Goal: Entertainment & Leisure: Consume media (video, audio)

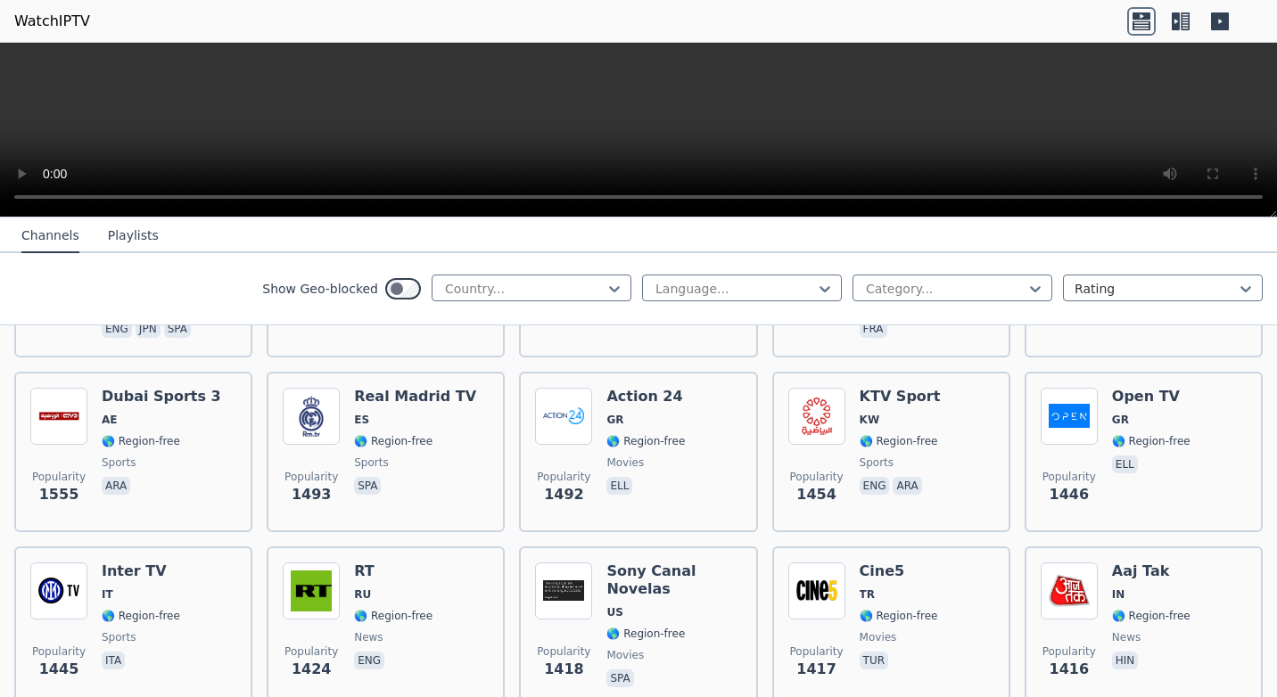
scroll to position [1694, 0]
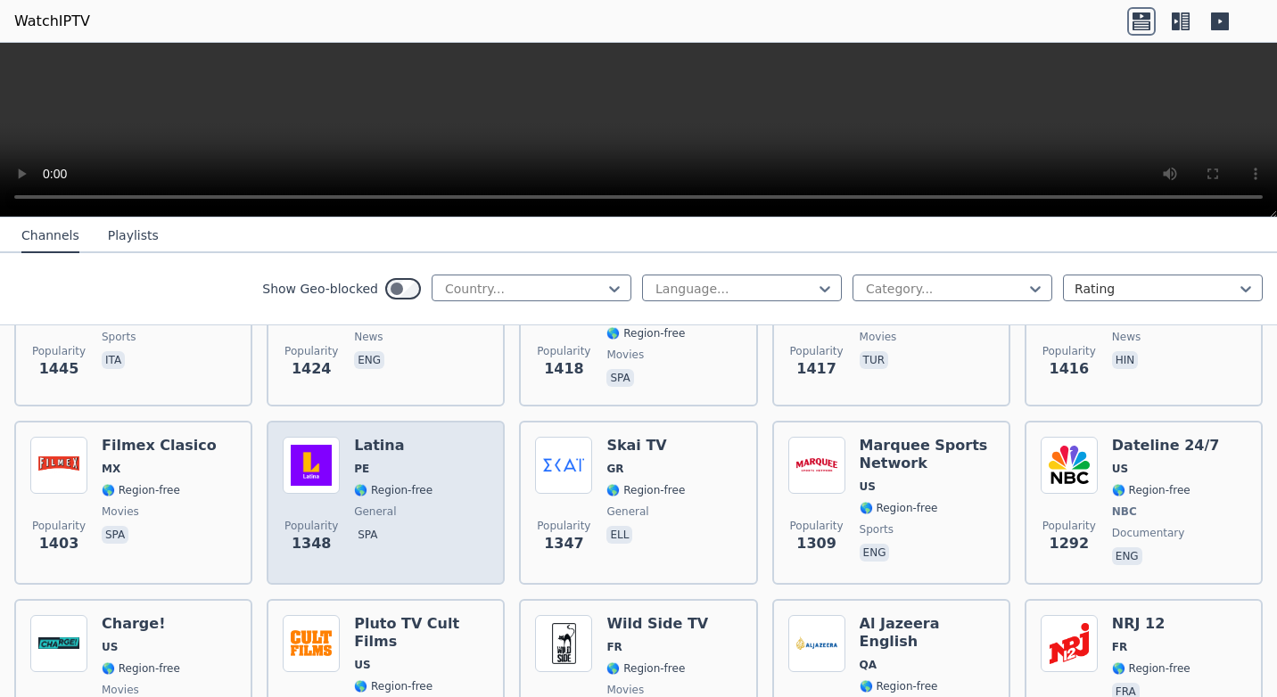
click at [398, 437] on h6 "Latina" at bounding box center [393, 446] width 78 height 18
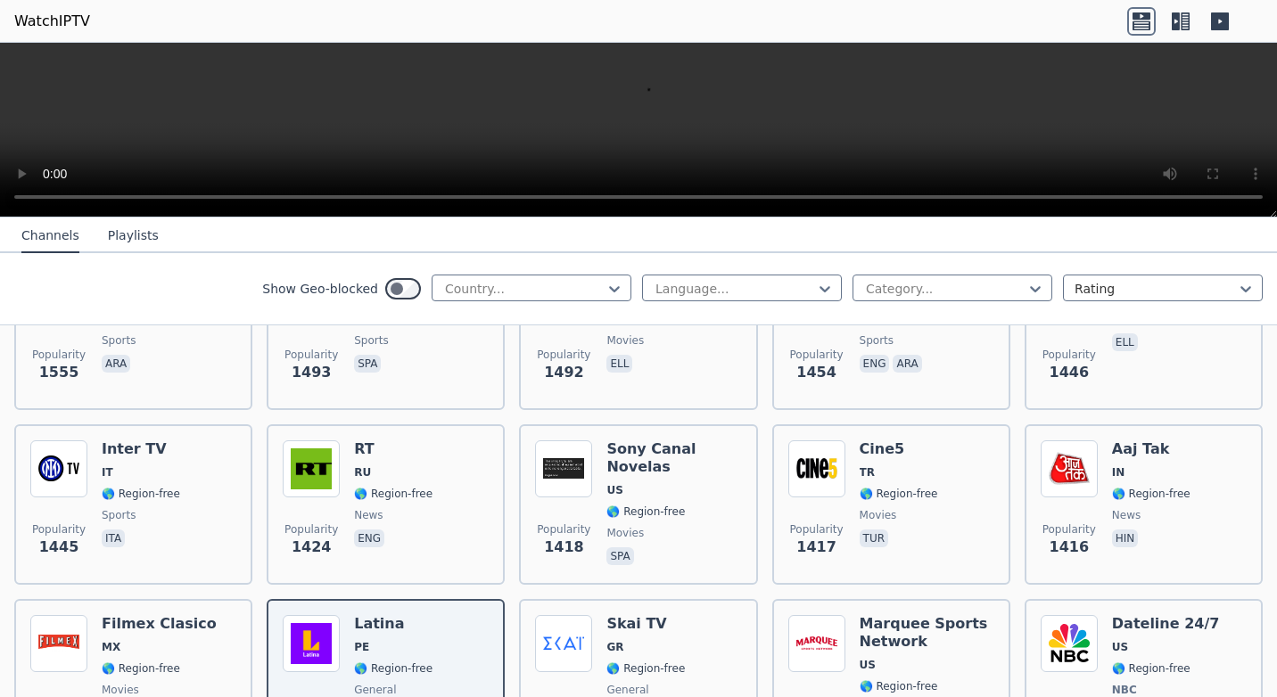
scroll to position [1846, 0]
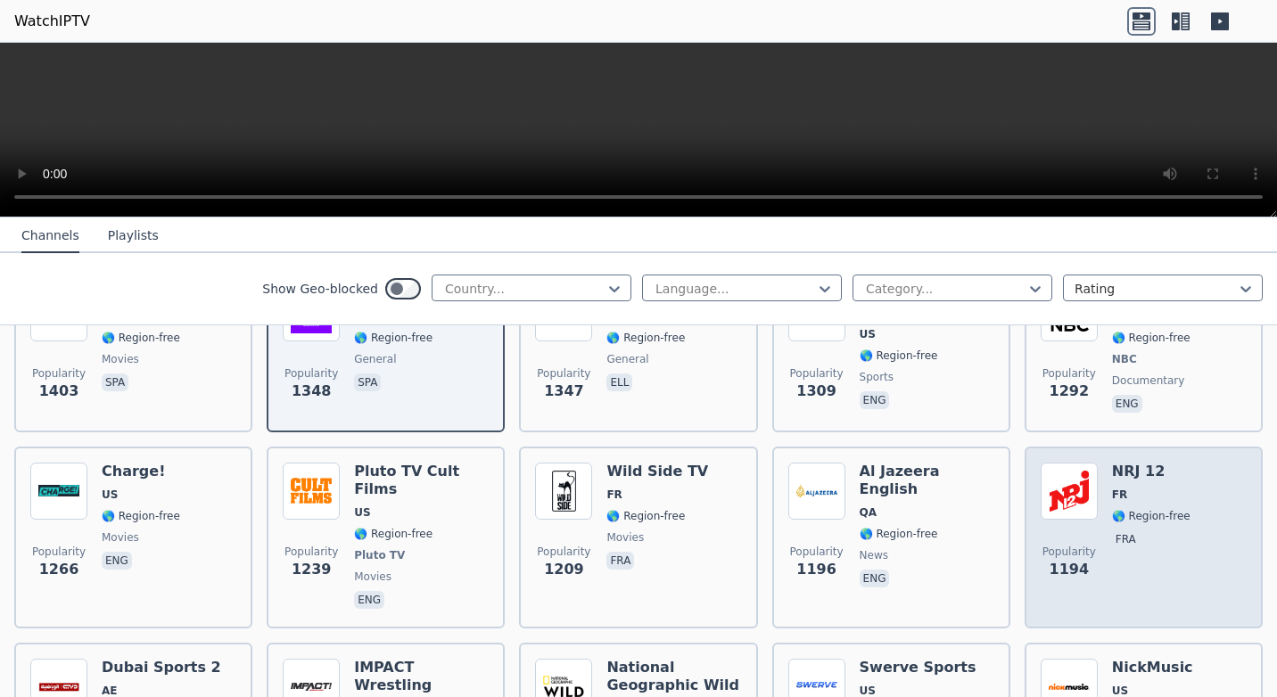
click at [1188, 463] on div "Popularity 1194 NRJ 12 FR 🌎 Region-free fra" at bounding box center [1143, 538] width 206 height 150
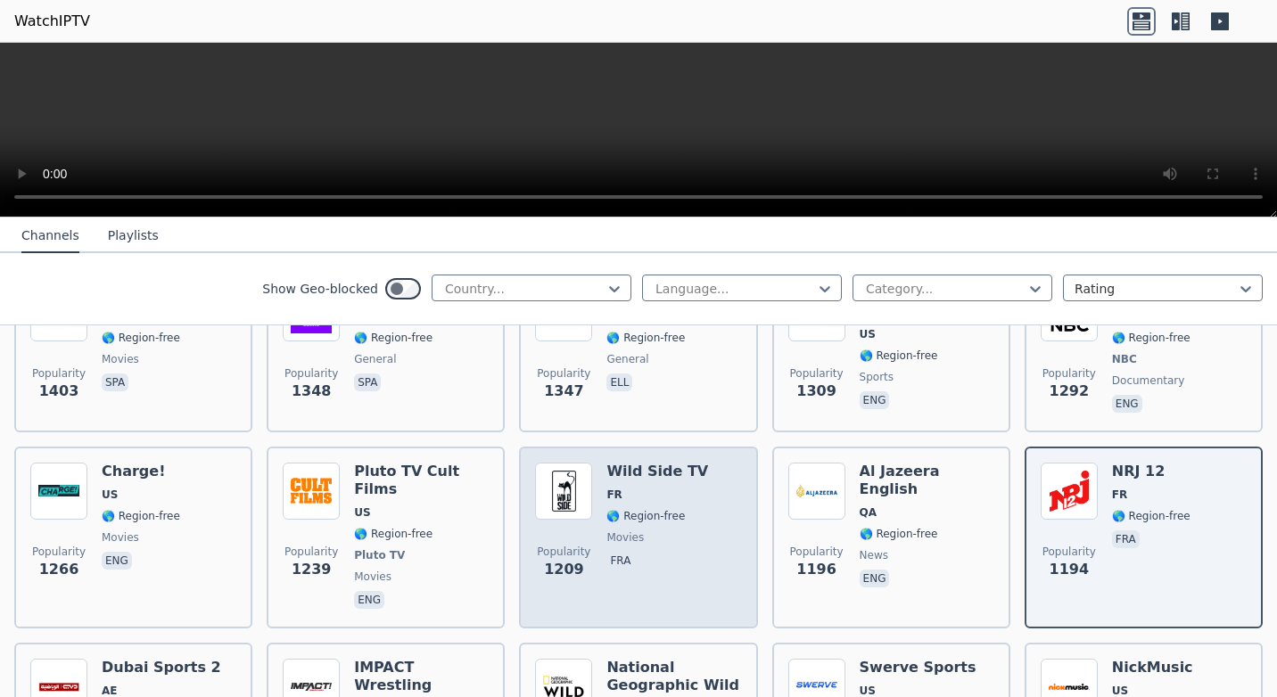
click at [679, 470] on div "Wild Side TV FR 🌎 Region-free movies fra" at bounding box center [657, 538] width 102 height 150
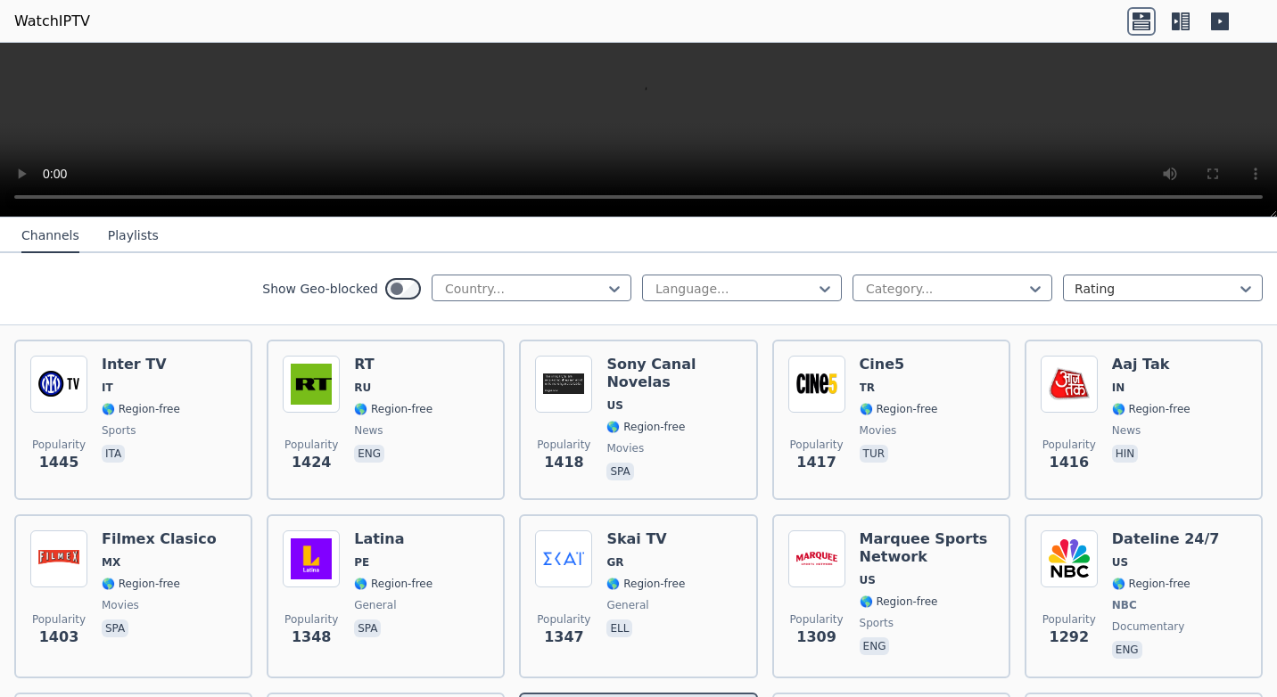
scroll to position [1579, 0]
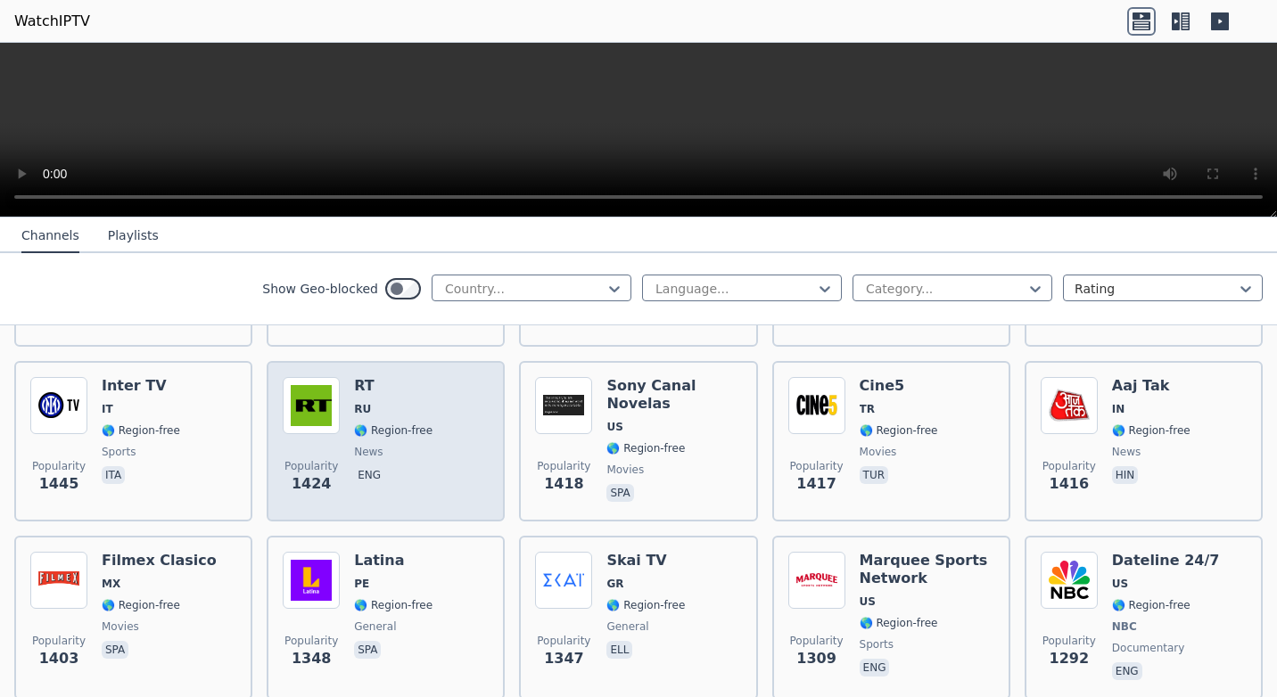
click at [424, 406] on div "Popularity 1424 RT RU 🌎 Region-free news eng" at bounding box center [386, 441] width 206 height 128
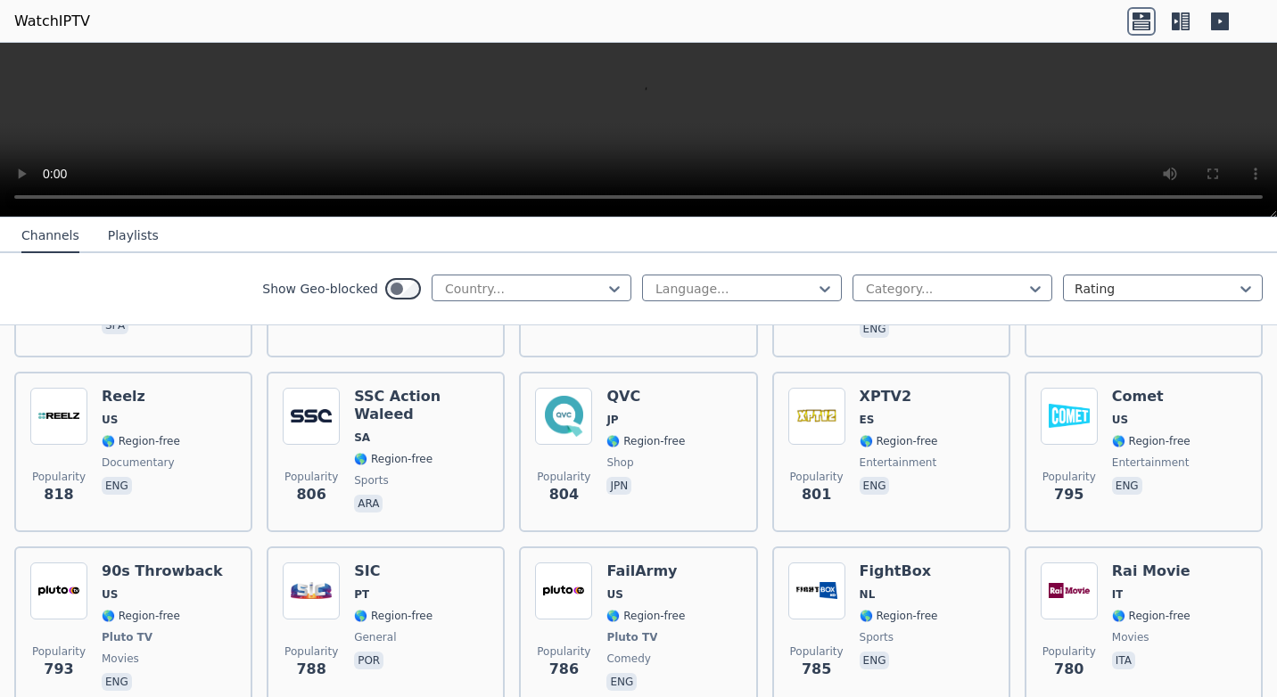
scroll to position [1846, 0]
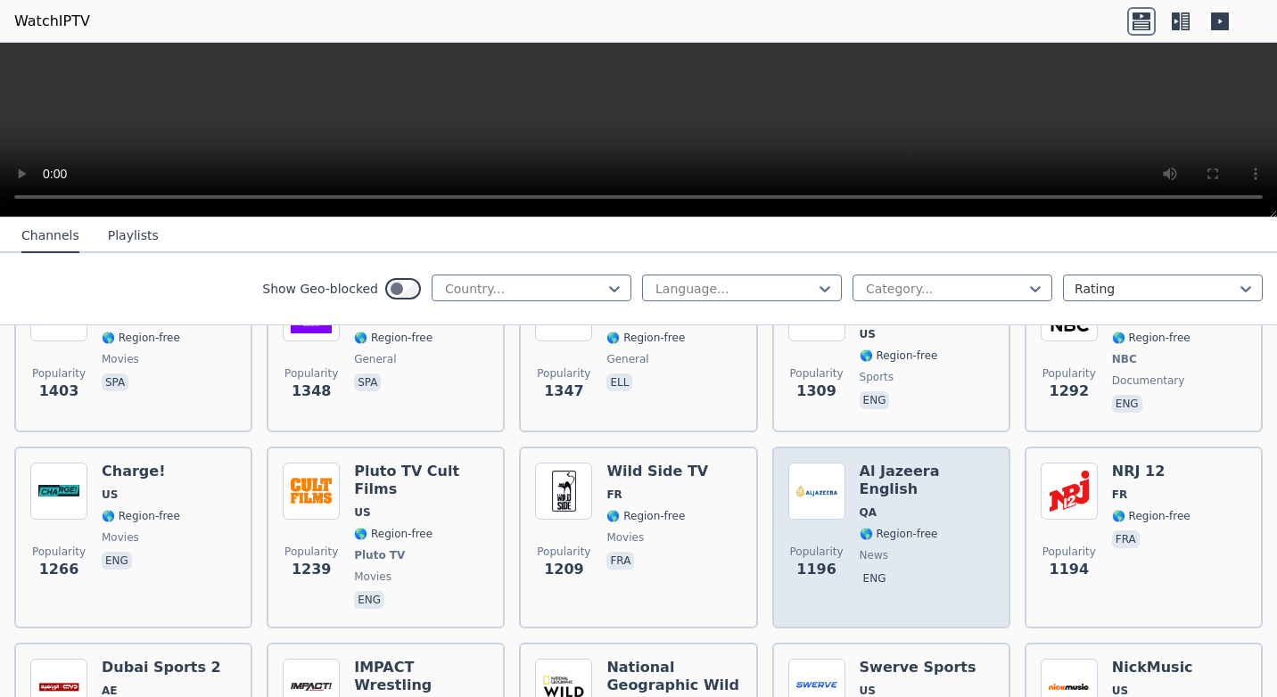
click at [918, 489] on div "Al Jazeera English QA 🌎 Region-free news eng" at bounding box center [926, 538] width 135 height 150
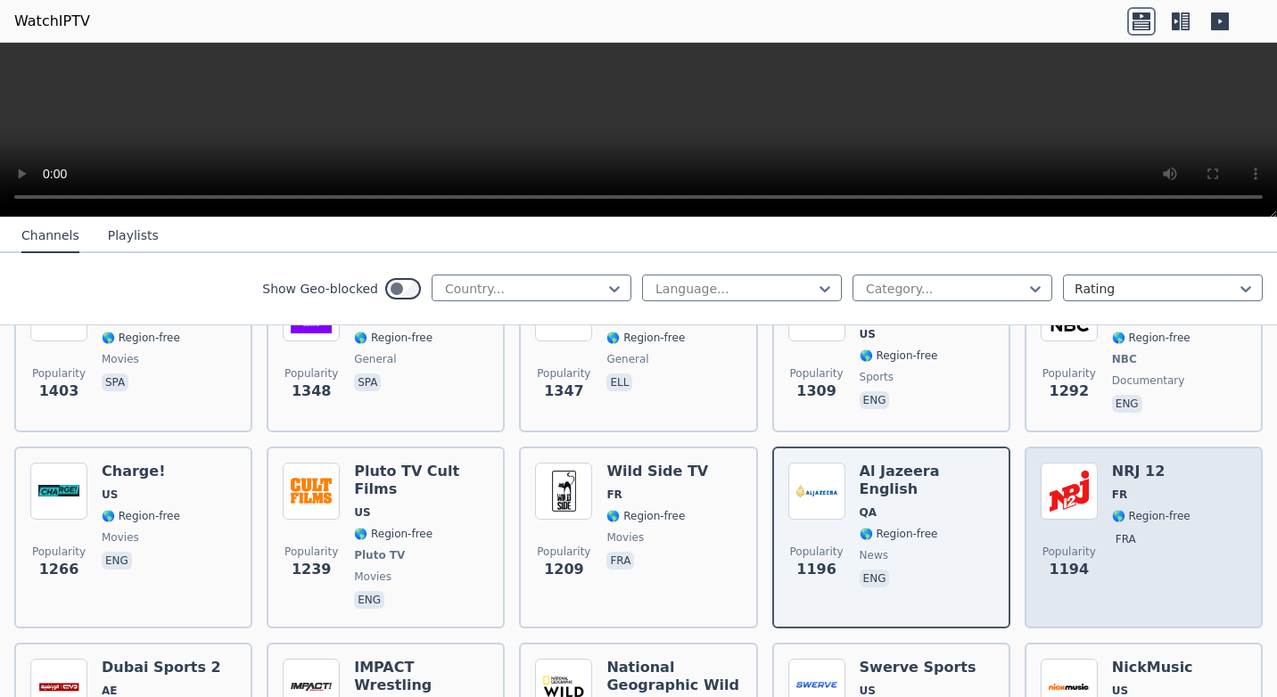
click at [1163, 488] on span "FR" at bounding box center [1151, 495] width 78 height 14
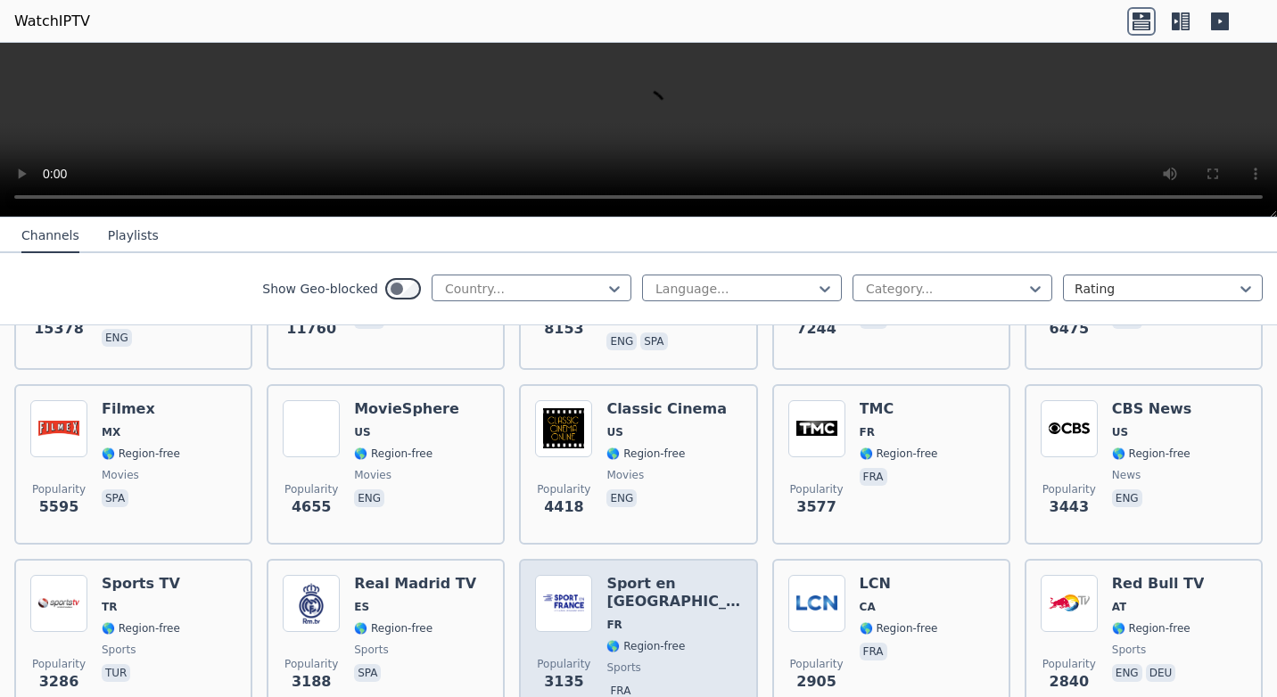
scroll to position [0, 0]
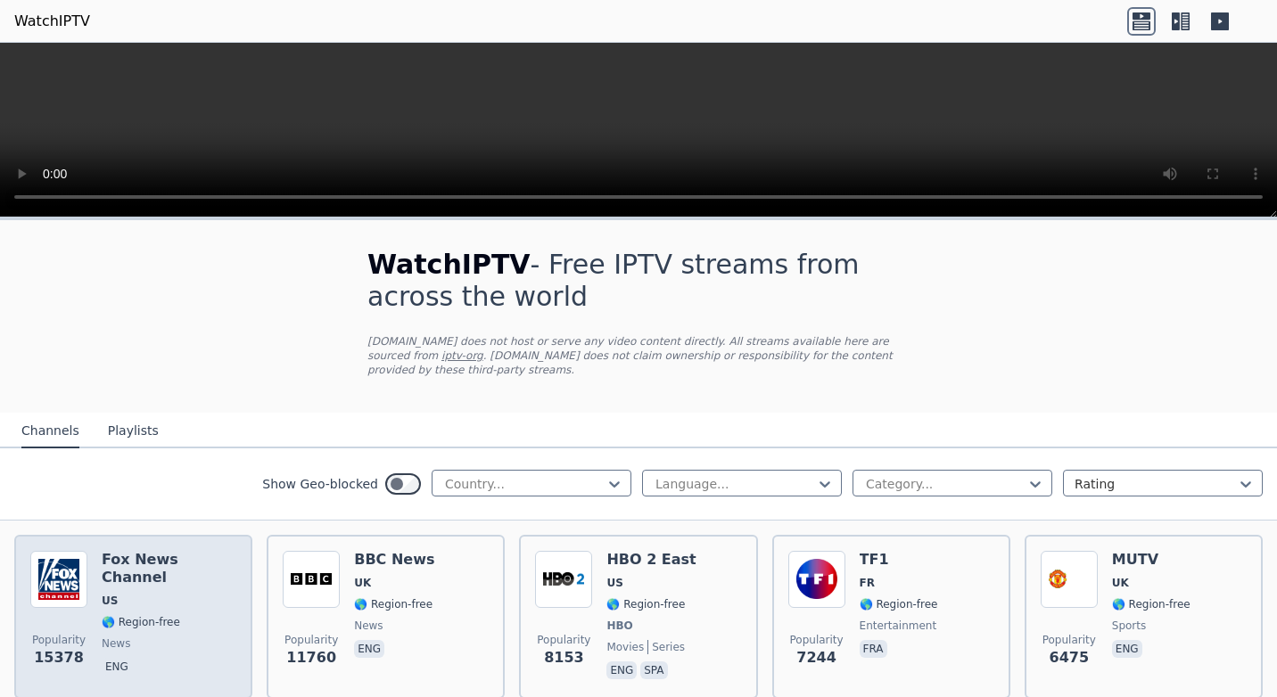
click at [189, 551] on h6 "Fox News Channel" at bounding box center [169, 569] width 135 height 36
